Goal: Task Accomplishment & Management: Manage account settings

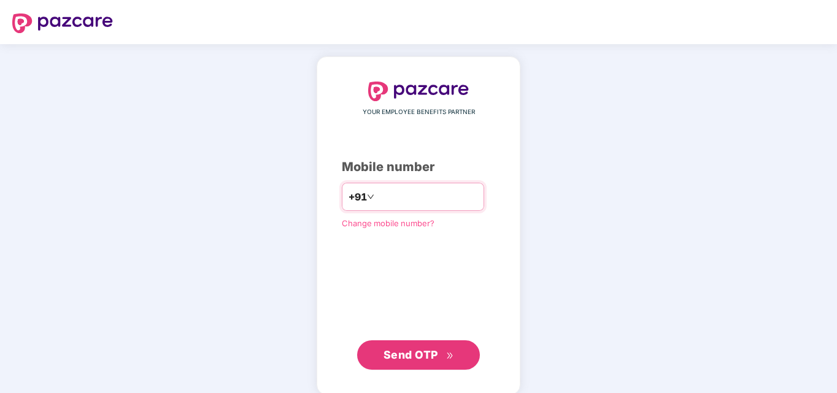
click at [422, 197] on input "number" at bounding box center [427, 197] width 101 height 20
type input "**********"
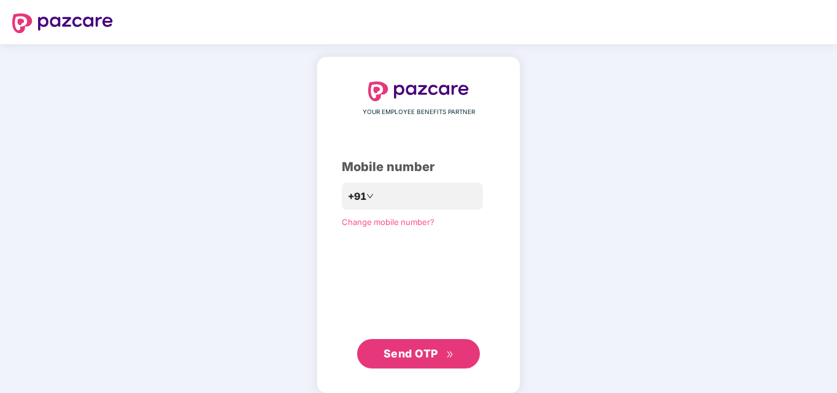
click at [401, 348] on span "Send OTP" at bounding box center [410, 353] width 55 height 13
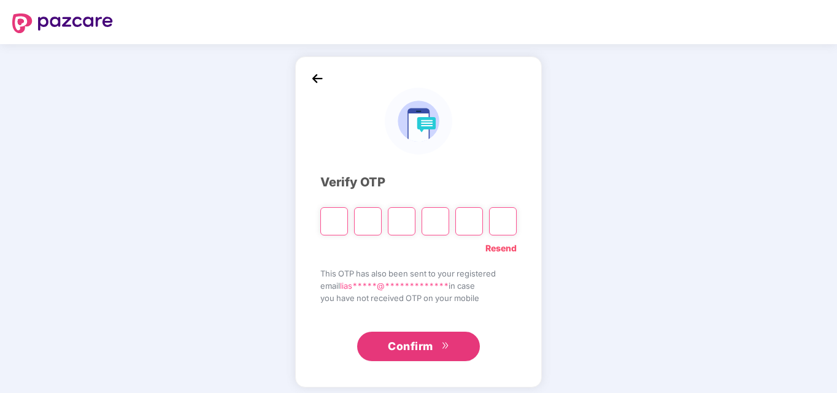
type input "*"
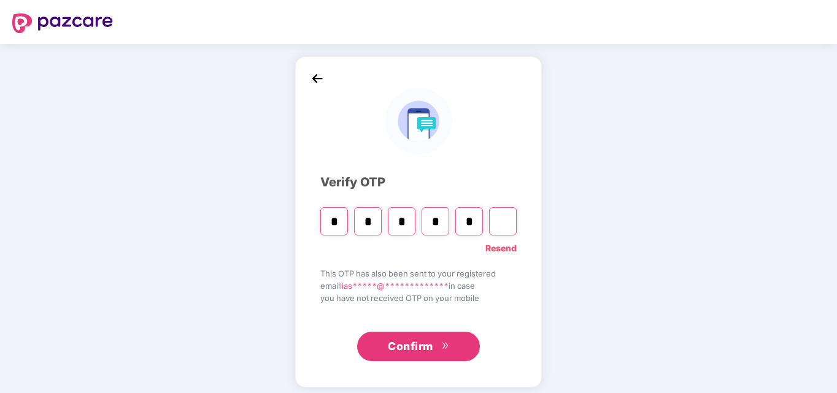
type input "*"
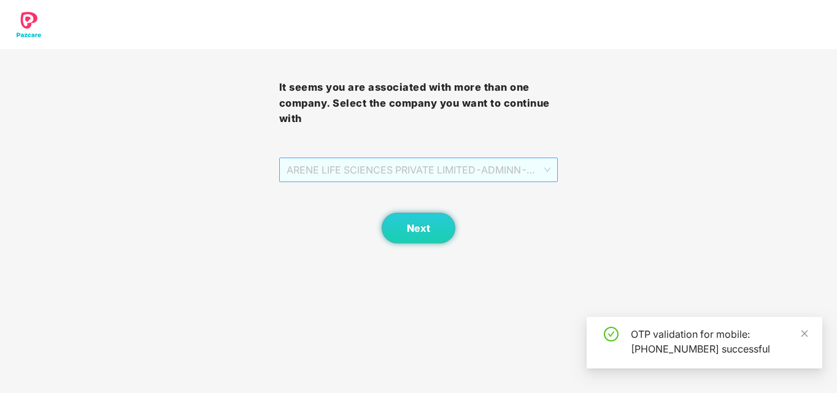
click at [537, 164] on span "ARENE LIFE SCIENCES PRIVATE LIMITED - ADMINN - ADMIN" at bounding box center [418, 169] width 264 height 23
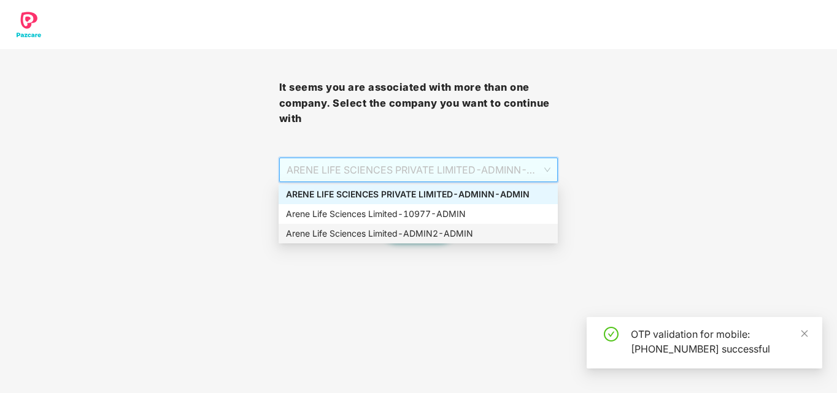
click at [480, 232] on div "Arene Life Sciences Limited - ADMIN2 - ADMIN" at bounding box center [418, 233] width 264 height 13
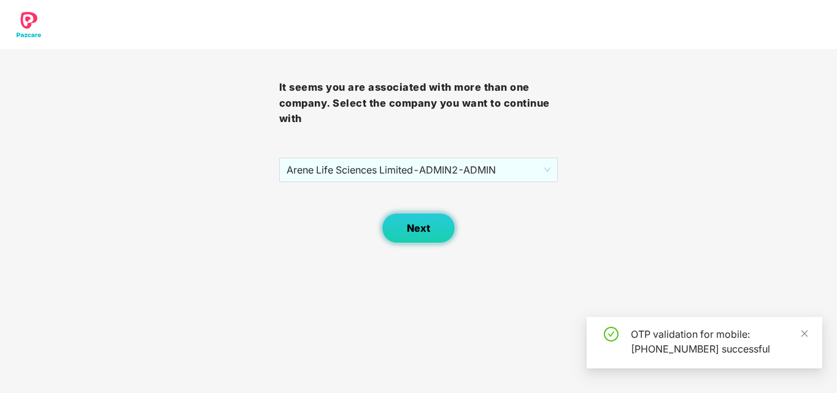
click at [423, 236] on button "Next" at bounding box center [419, 228] width 74 height 31
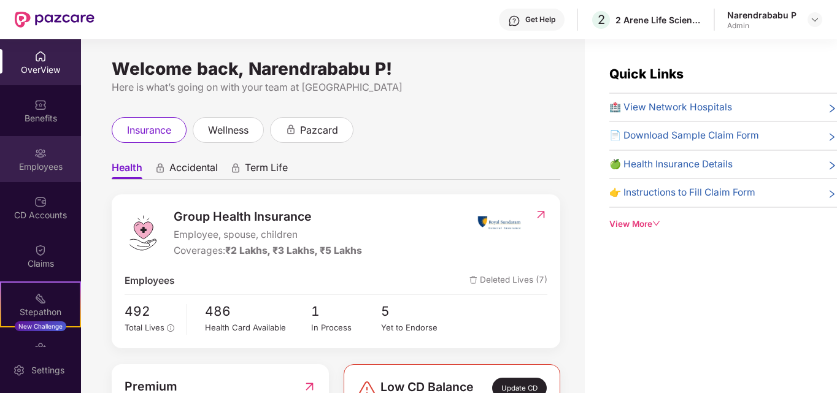
click at [45, 156] on div "Employees" at bounding box center [40, 159] width 81 height 46
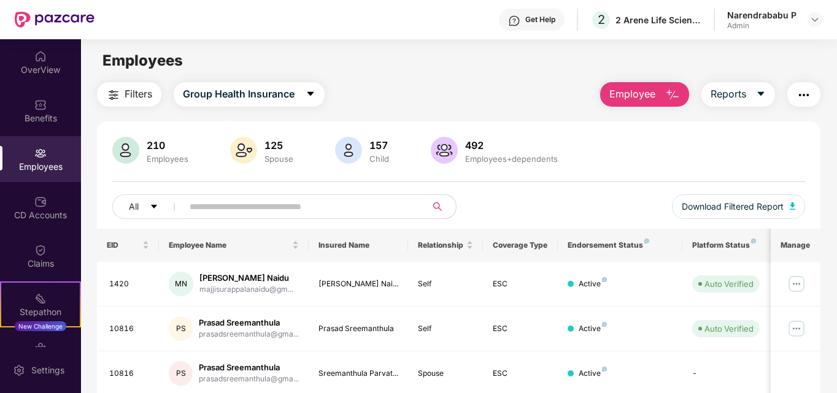
click at [273, 218] on span at bounding box center [301, 206] width 252 height 25
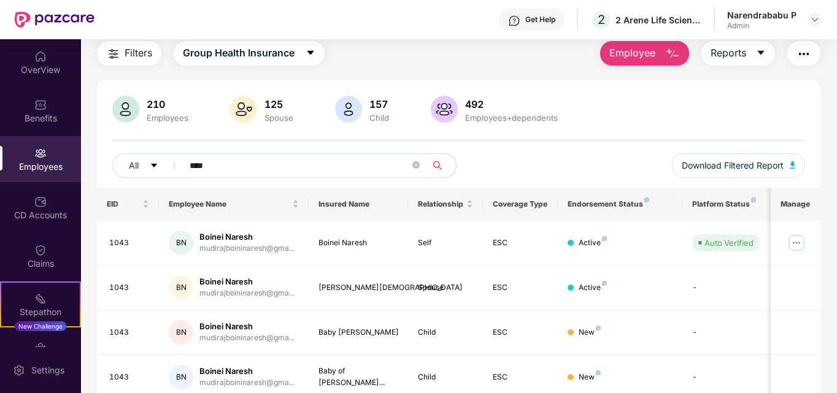
scroll to position [92, 0]
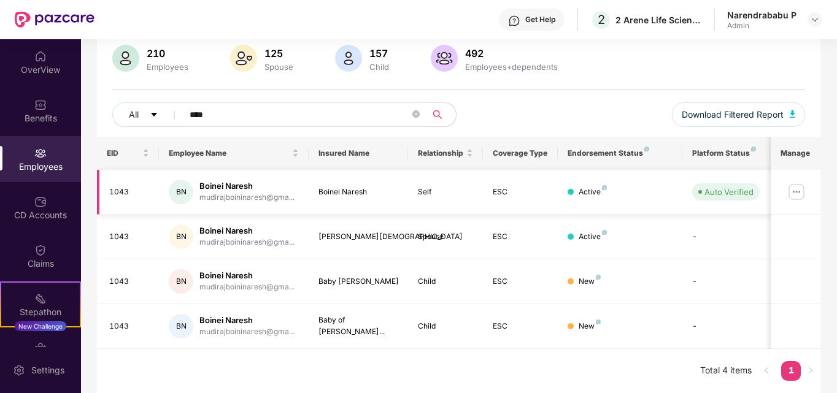
type input "****"
click at [799, 191] on img at bounding box center [796, 192] width 20 height 20
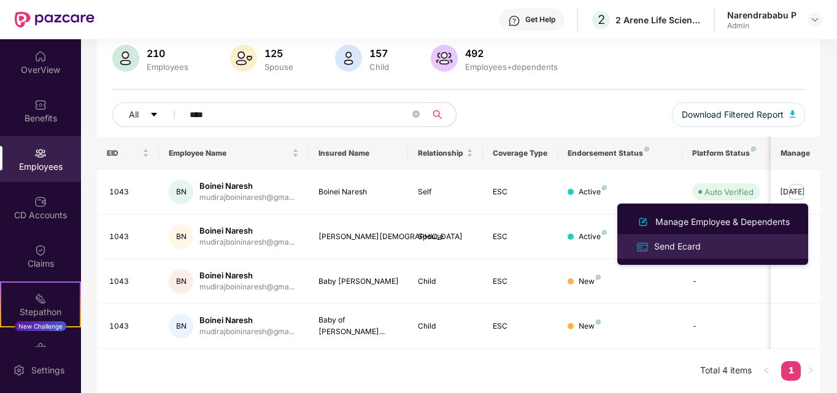
click at [688, 251] on div "Send Ecard" at bounding box center [678, 246] width 52 height 13
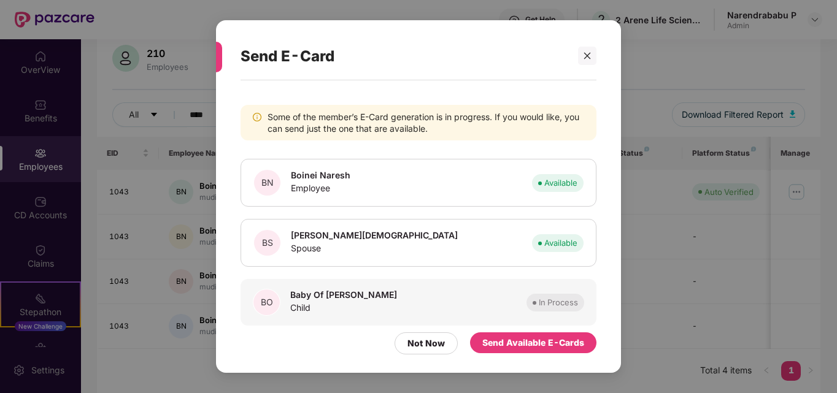
scroll to position [71, 0]
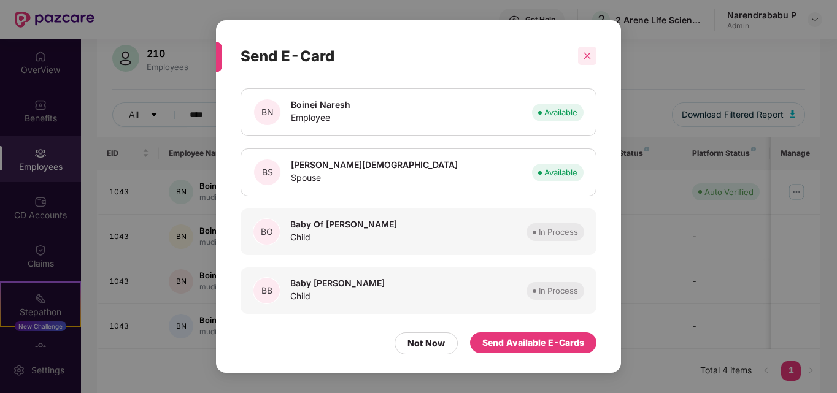
click at [583, 61] on div at bounding box center [587, 56] width 18 height 18
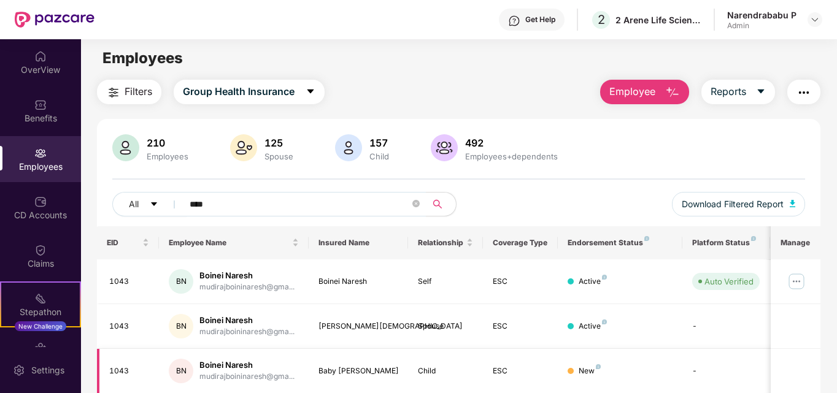
scroll to position [0, 0]
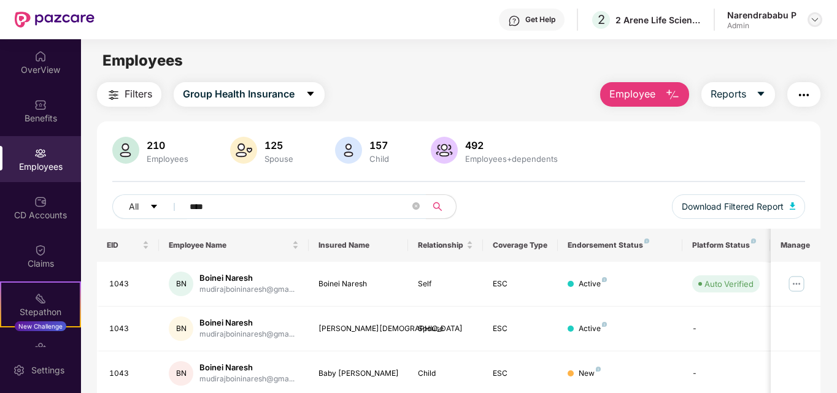
click at [815, 18] on img at bounding box center [815, 20] width 10 height 10
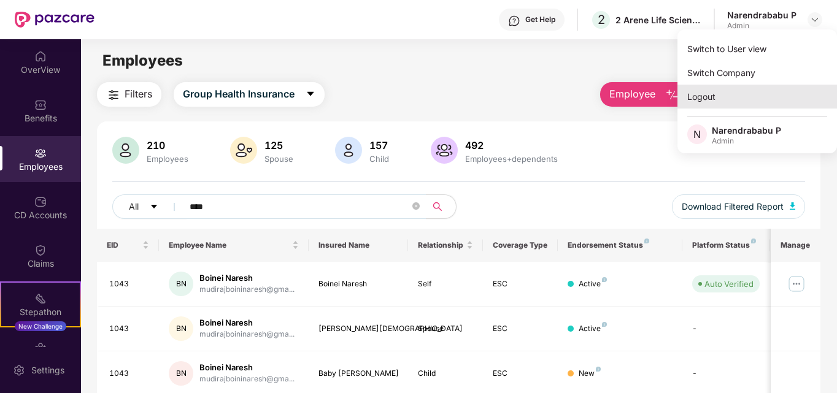
click at [702, 98] on div "Logout" at bounding box center [757, 97] width 160 height 24
